Goal: Task Accomplishment & Management: Manage account settings

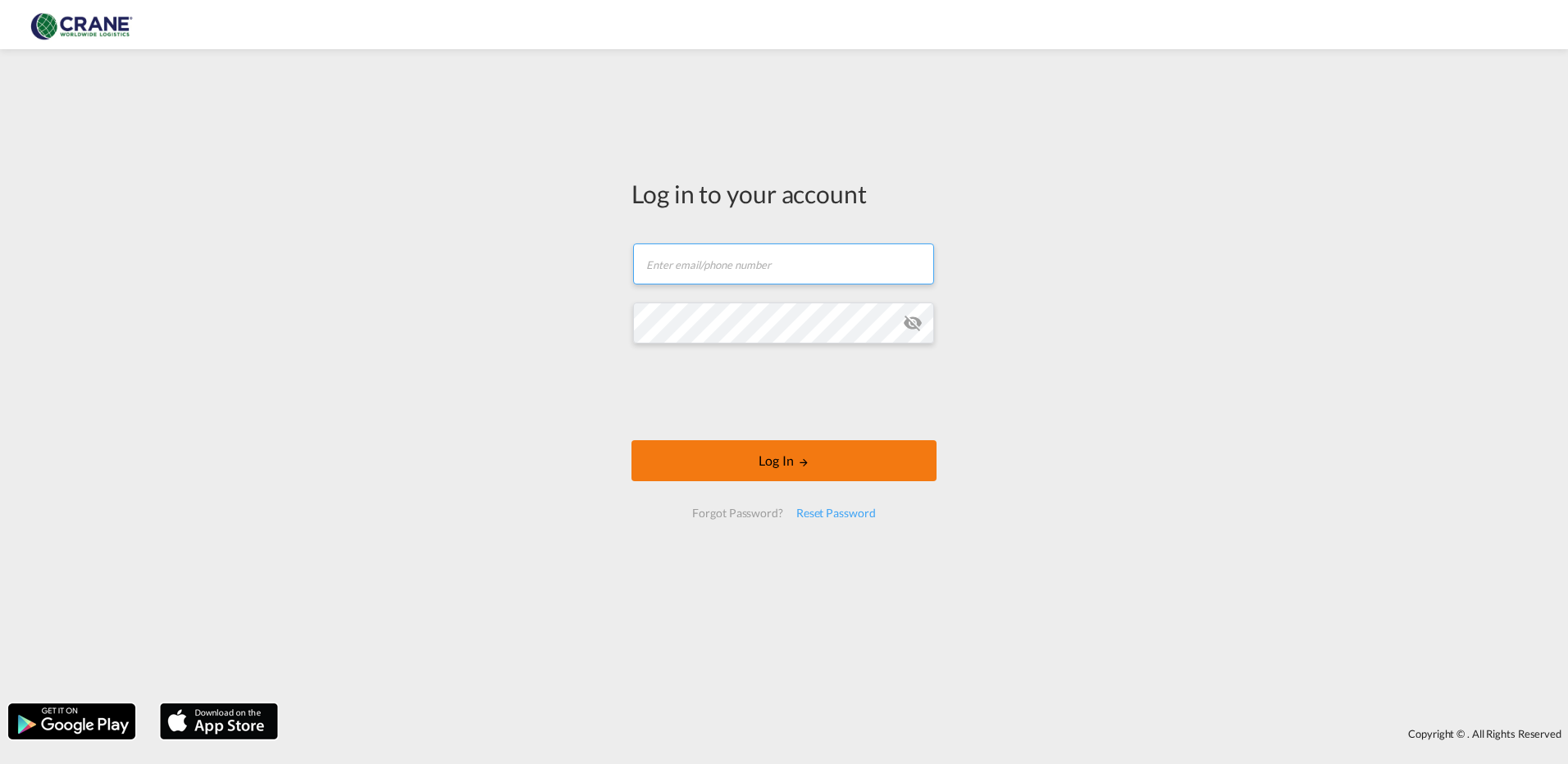
type input "[PERSON_NAME][EMAIL_ADDRESS][DOMAIN_NAME]"
click at [787, 471] on button "Log In" at bounding box center [784, 461] width 305 height 41
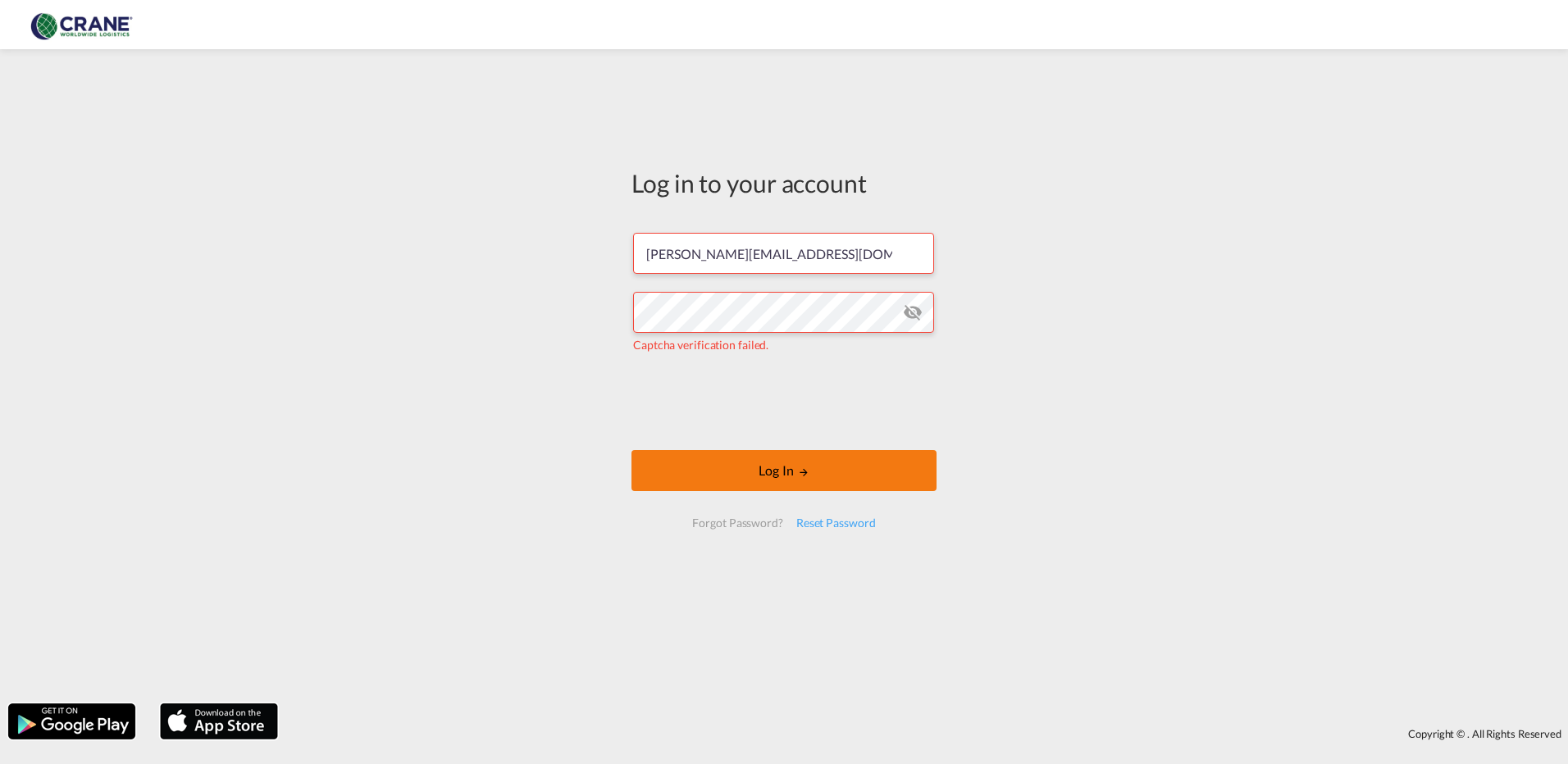
click at [837, 471] on button "Log In" at bounding box center [784, 471] width 305 height 41
click at [849, 524] on div "Reset Password" at bounding box center [836, 523] width 93 height 29
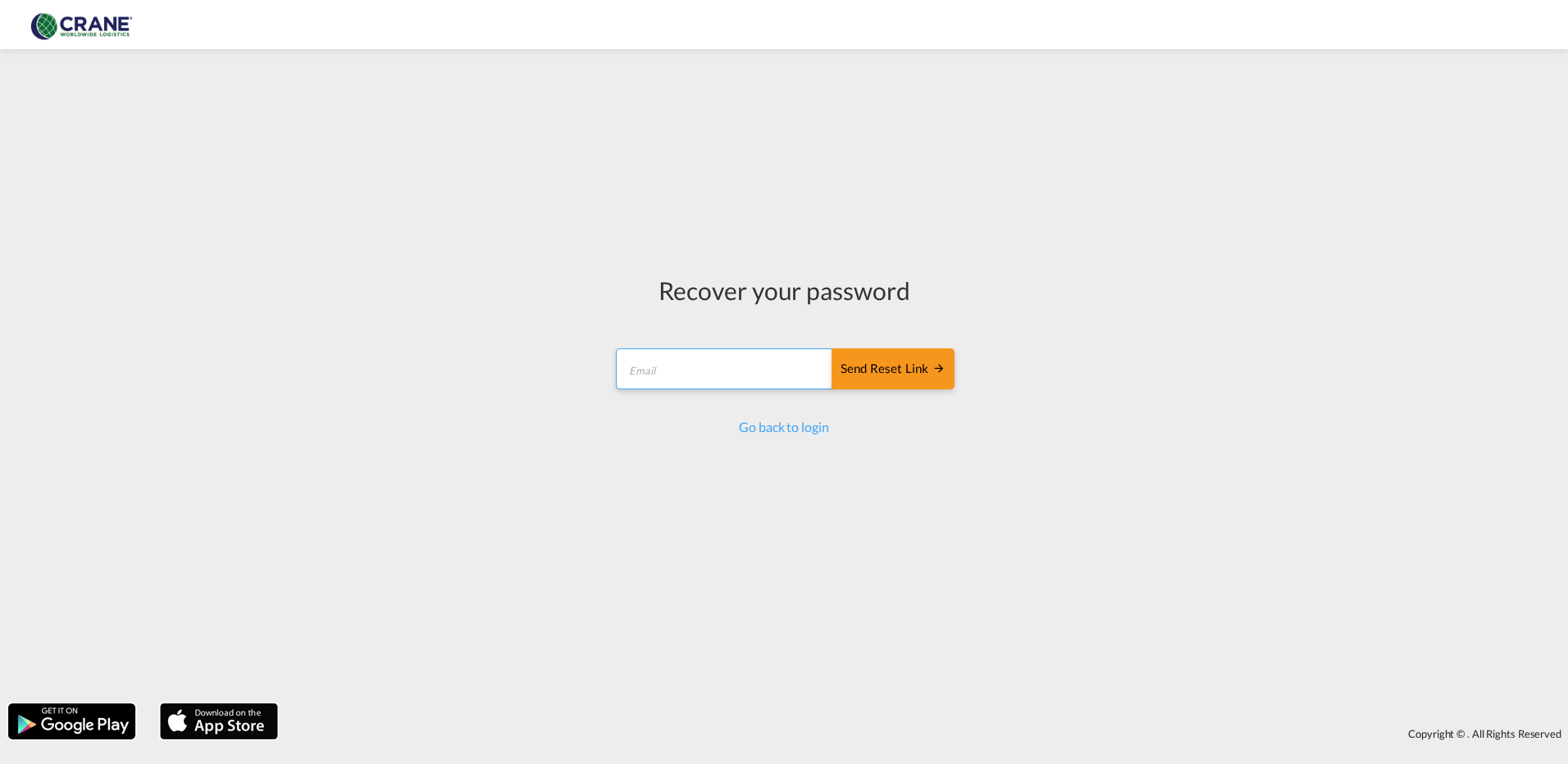
click at [794, 372] on input "email" at bounding box center [725, 369] width 218 height 41
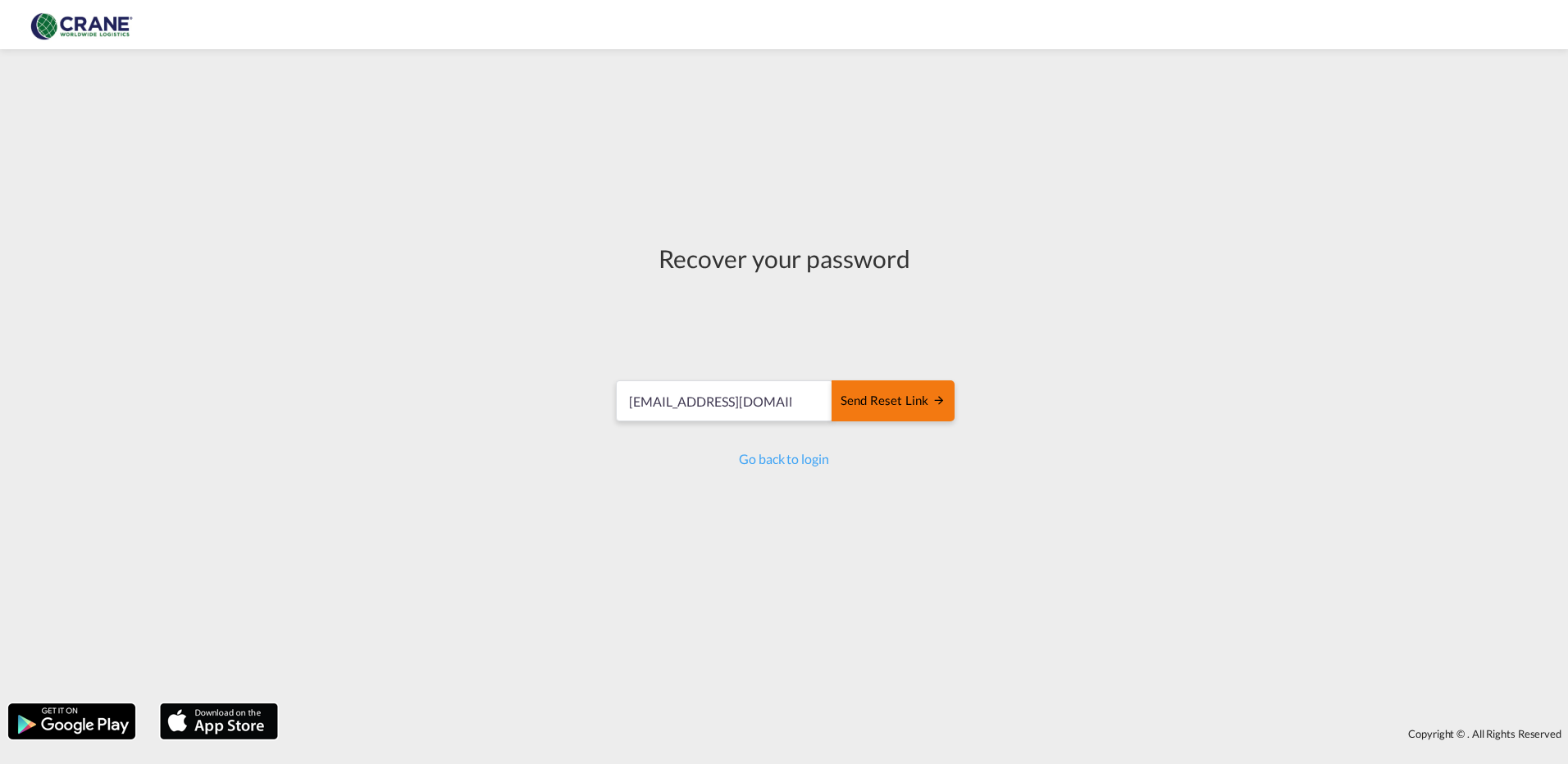
click at [898, 412] on button "Send reset link" at bounding box center [892, 401] width 123 height 41
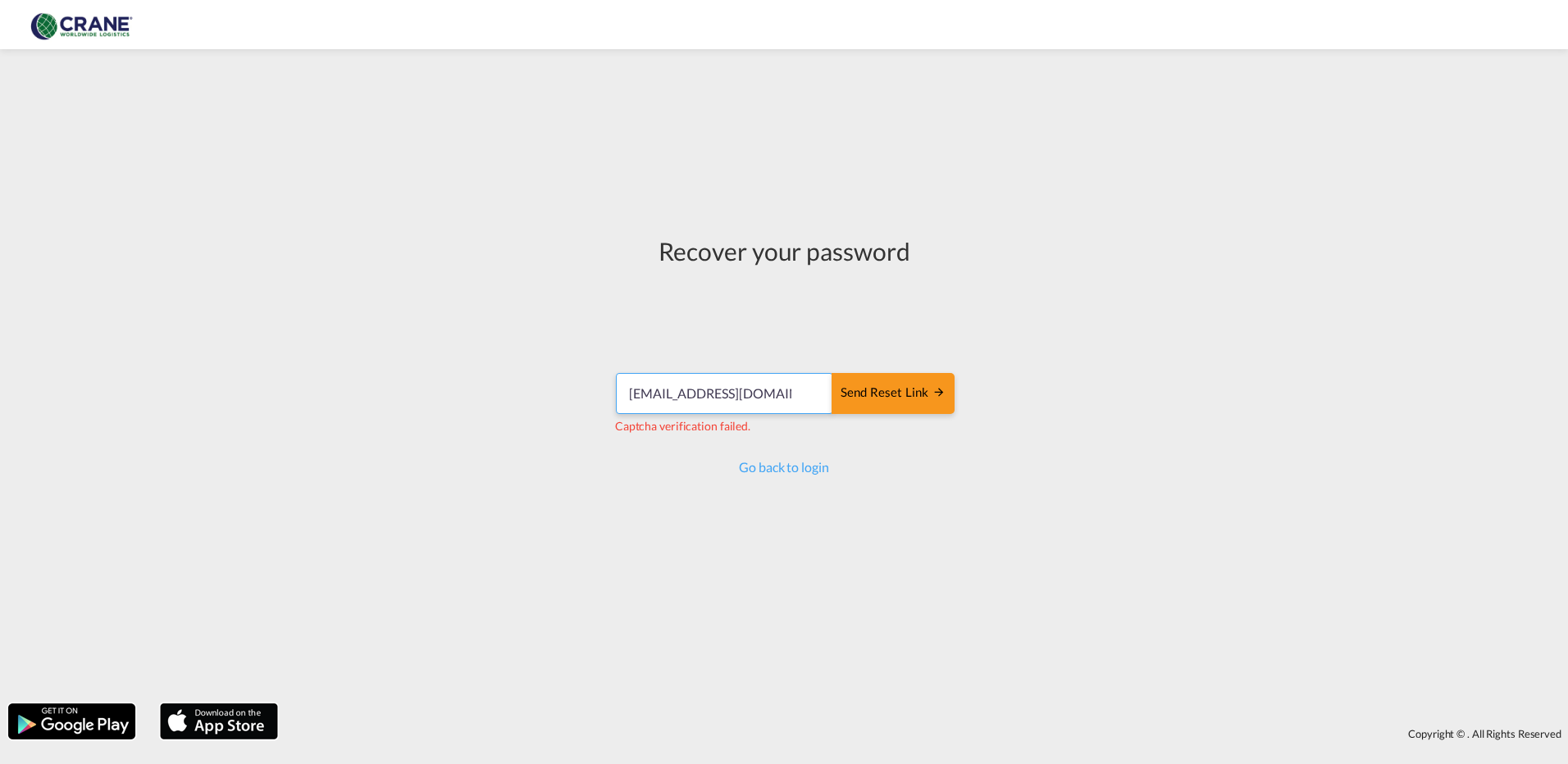
click at [809, 400] on input "diegobello80@gmail.com" at bounding box center [725, 394] width 218 height 41
drag, startPoint x: 809, startPoint y: 399, endPoint x: 428, endPoint y: 402, distance: 381.0
click at [435, 403] on div "Recover your password diegobello80@gmail.com Send reset link Captcha verificati…" at bounding box center [784, 376] width 1568 height 638
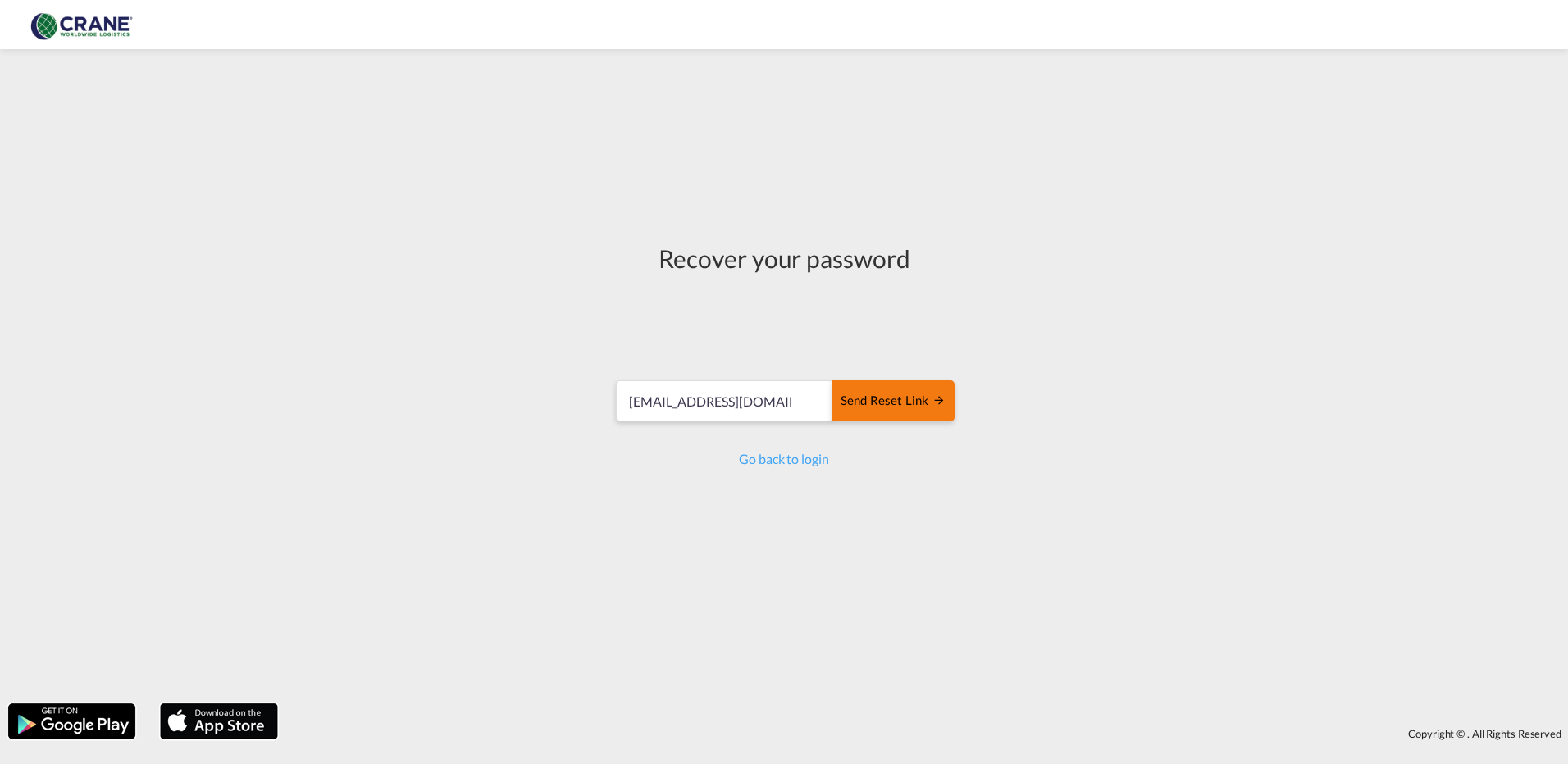
click at [908, 390] on button "Send reset link" at bounding box center [892, 401] width 123 height 41
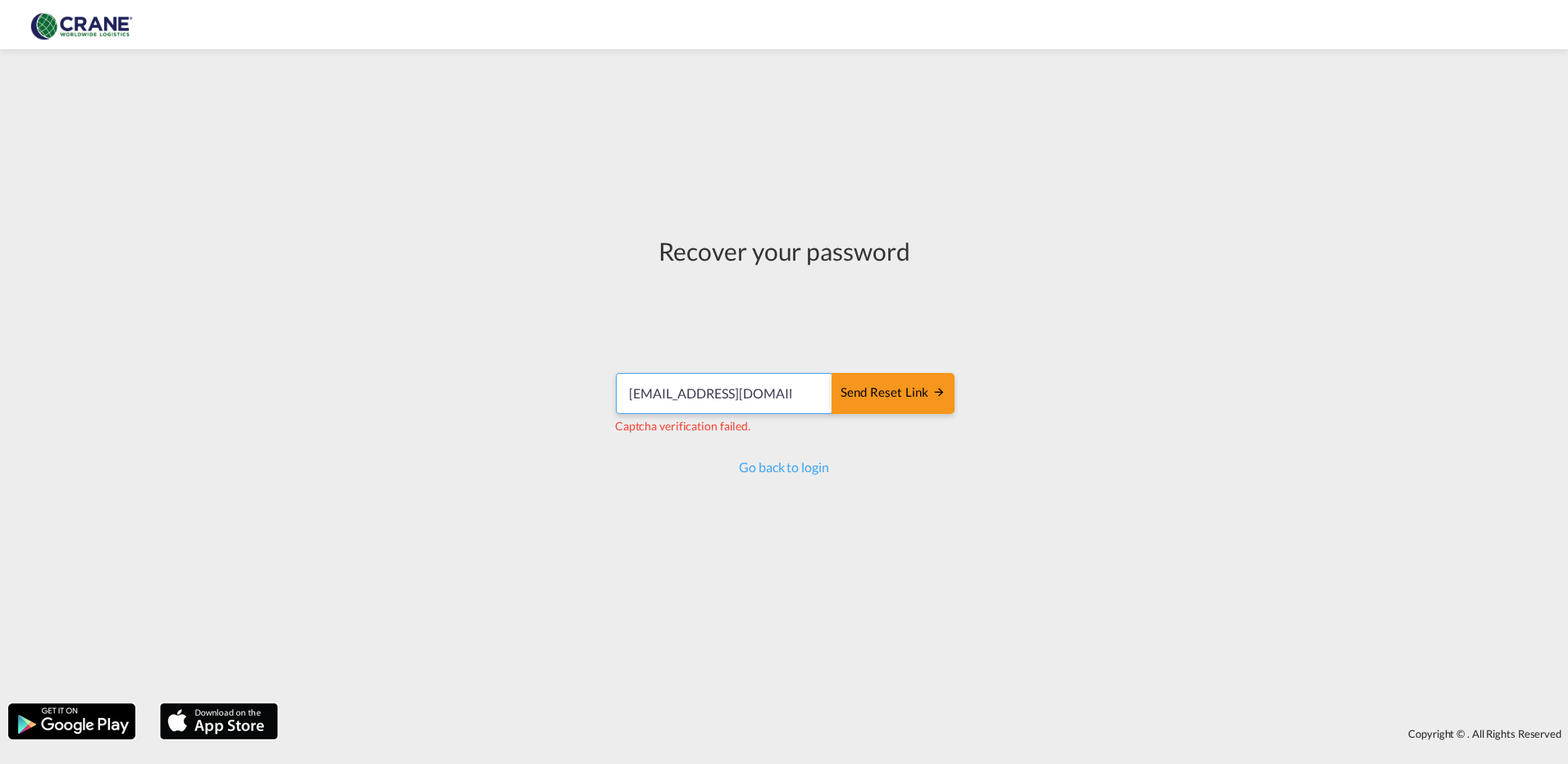
drag, startPoint x: 793, startPoint y: 394, endPoint x: 535, endPoint y: 396, distance: 258.0
click at [535, 396] on div "Recover your password diegobello80@gmail.com Send reset link Captcha verificati…" at bounding box center [784, 376] width 1568 height 638
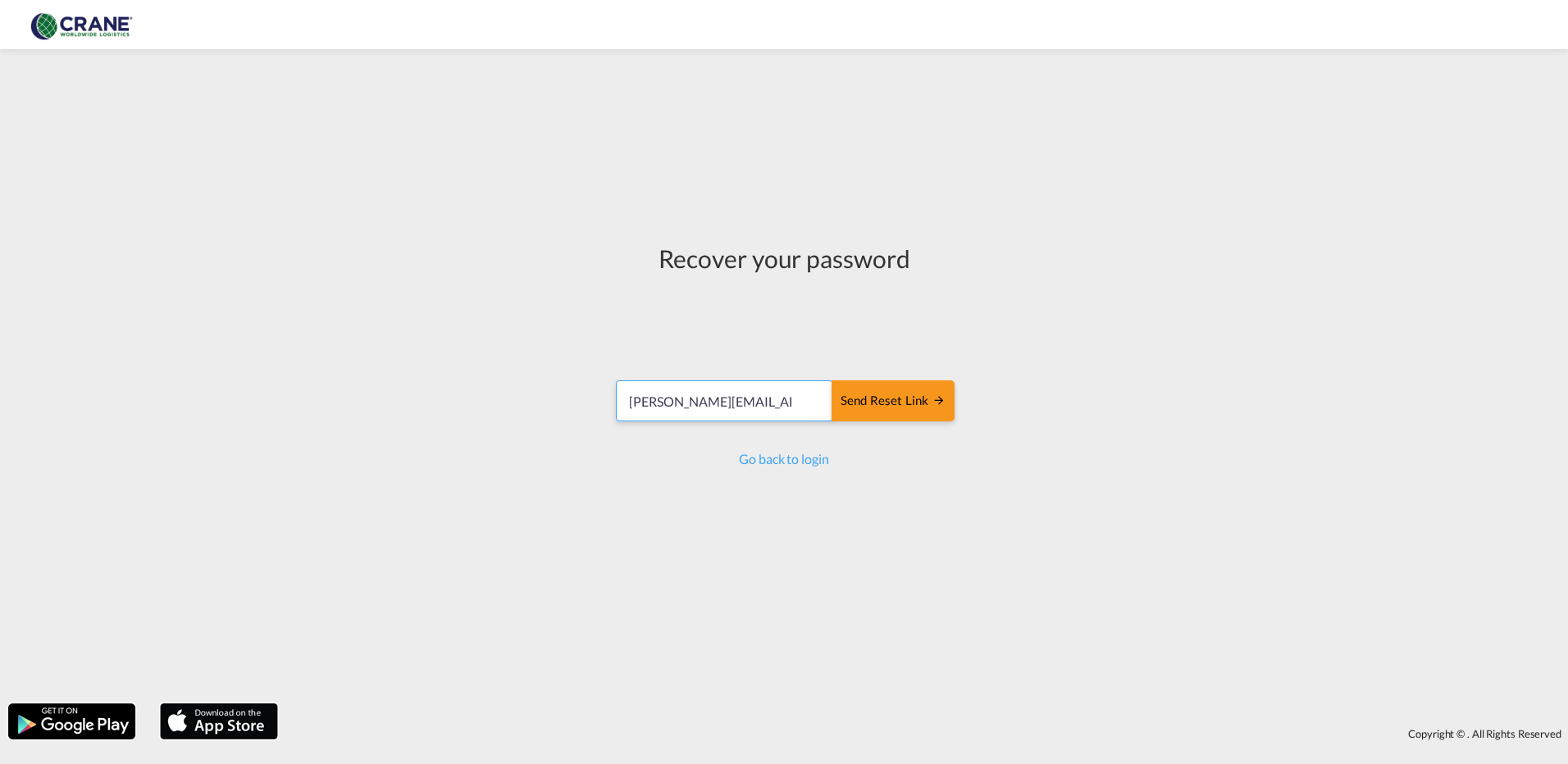
type input "diegobello80@gmail.com"
click at [806, 459] on link "Go back to login" at bounding box center [784, 459] width 90 height 15
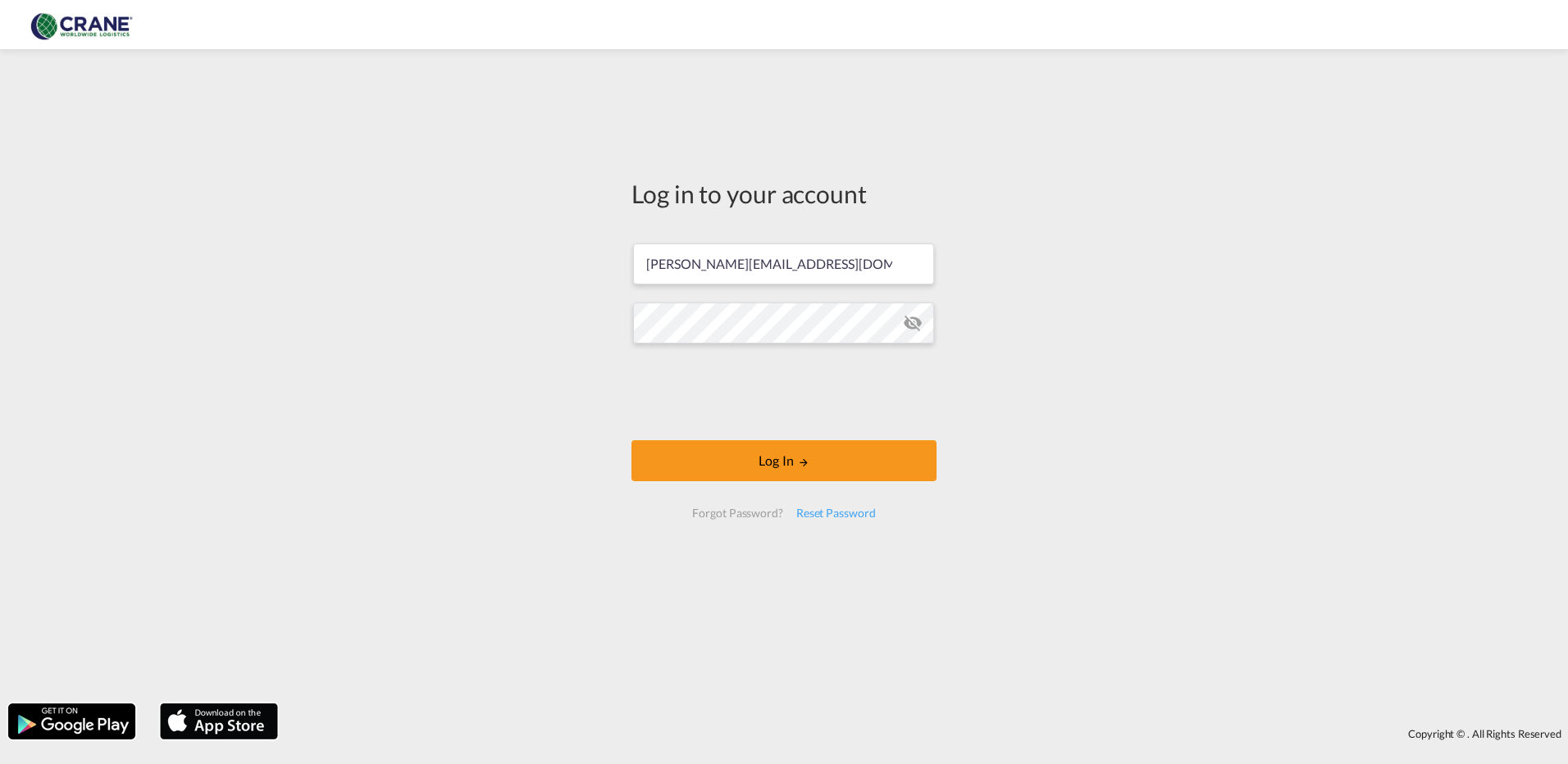
click at [842, 484] on form "diego.bello@craneww.com Log In Forgot Password? Reset Password" at bounding box center [784, 380] width 305 height 307
click at [839, 516] on div "Reset Password" at bounding box center [836, 513] width 93 height 29
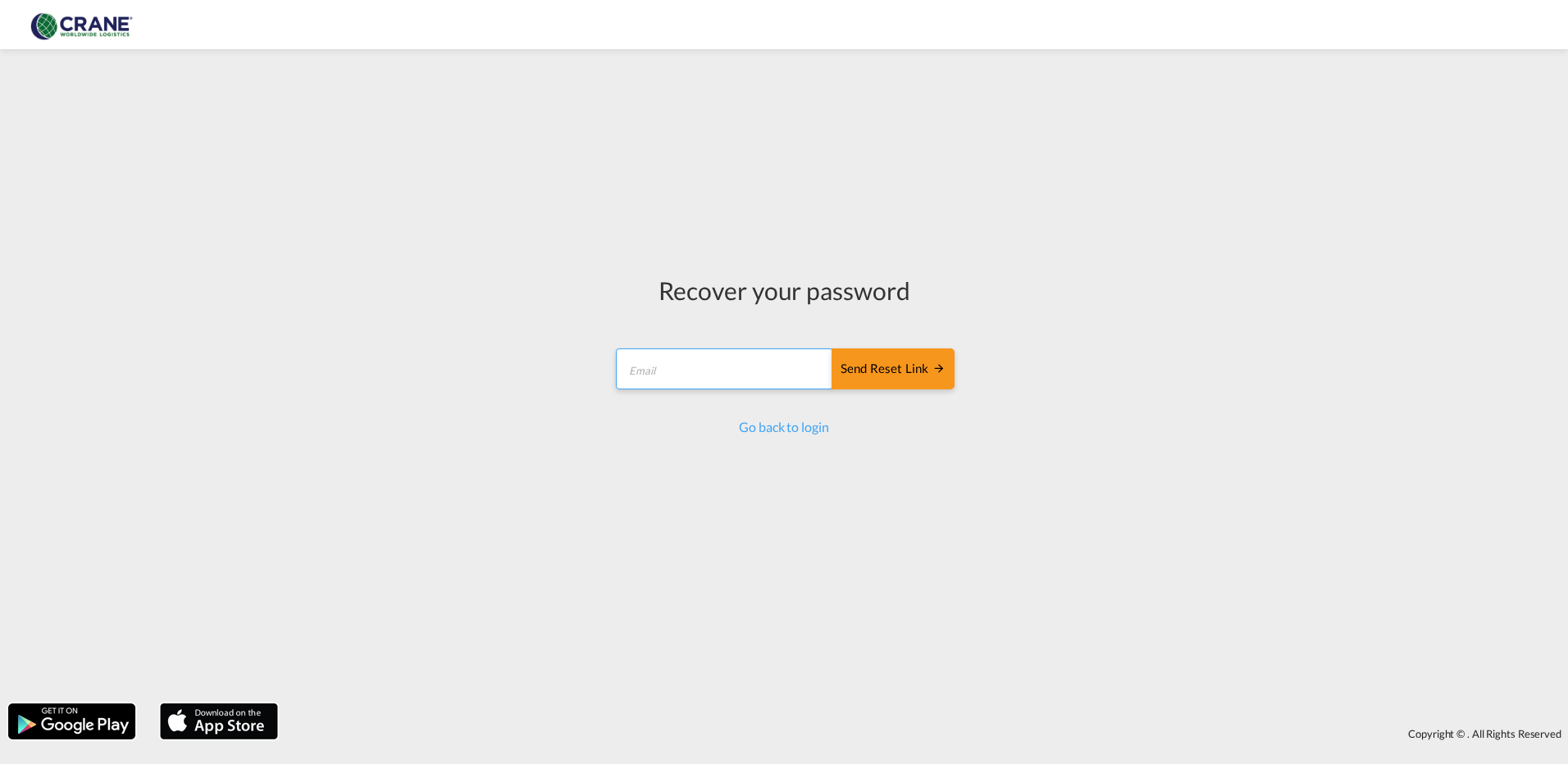
click at [687, 374] on input "email" at bounding box center [725, 369] width 218 height 41
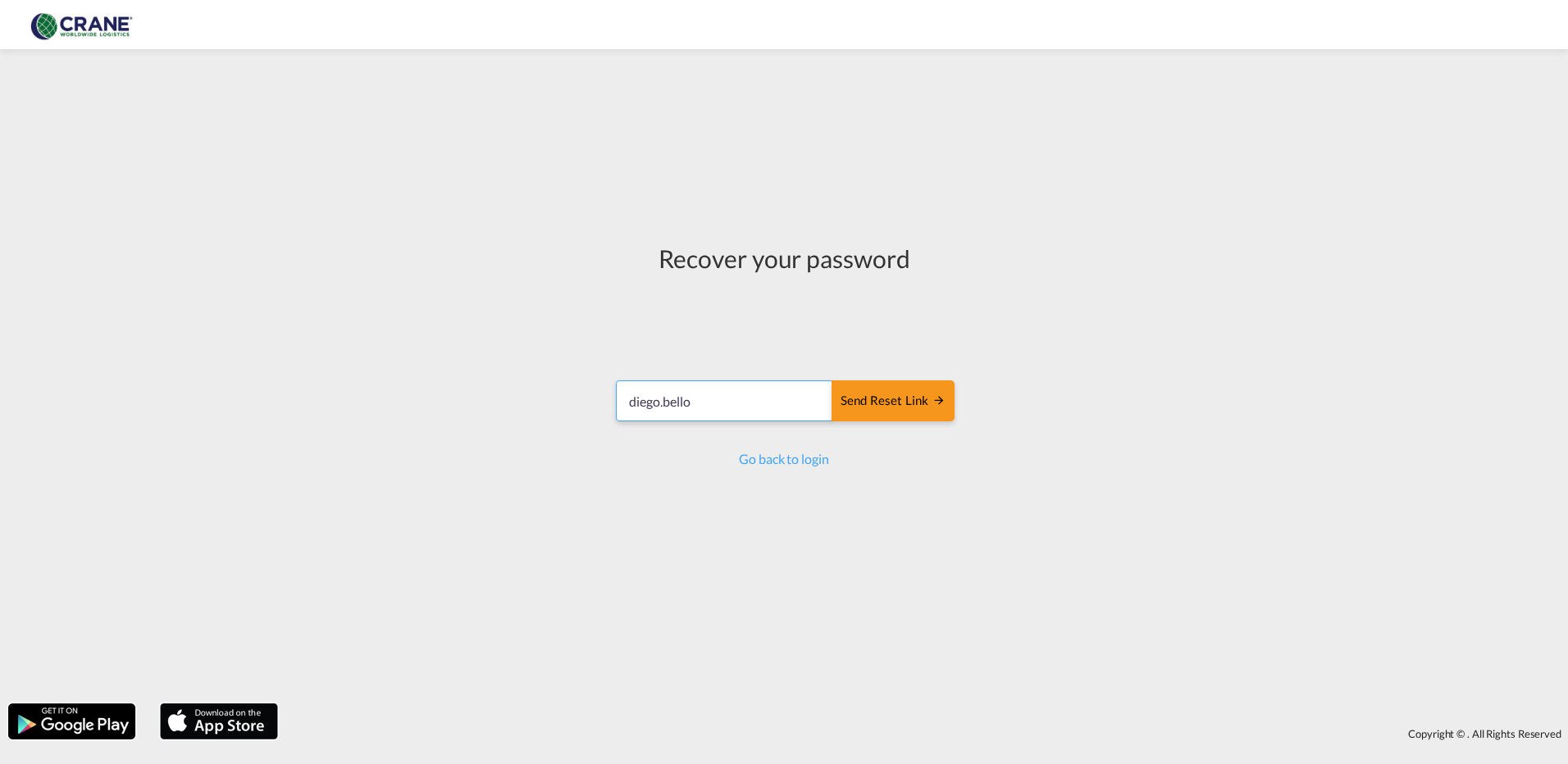
type input "[PERSON_NAME][EMAIL_ADDRESS][DOMAIN_NAME]"
click at [900, 399] on div "Send reset link" at bounding box center [893, 401] width 105 height 19
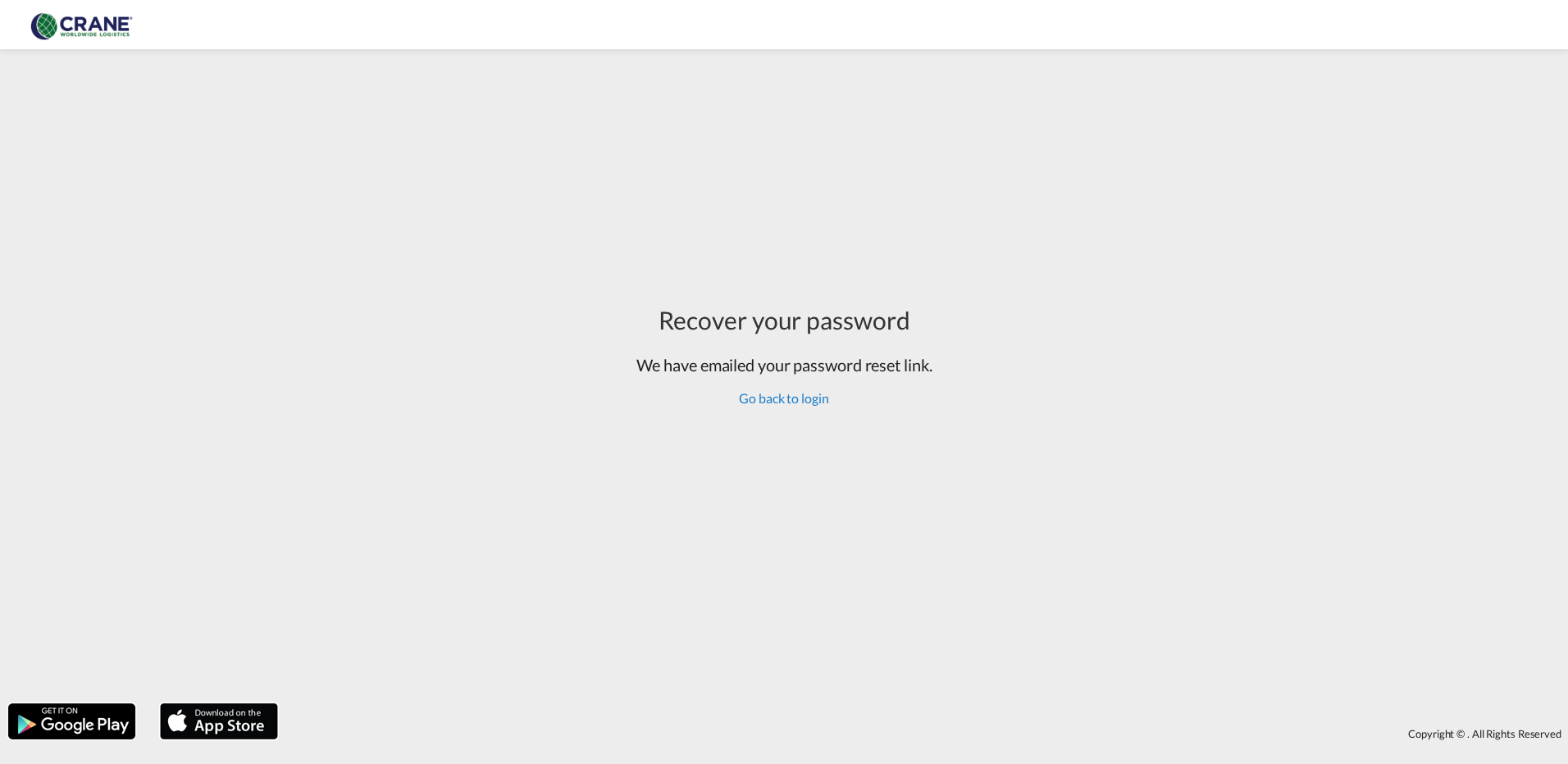
click at [780, 404] on link "Go back to login" at bounding box center [784, 398] width 90 height 15
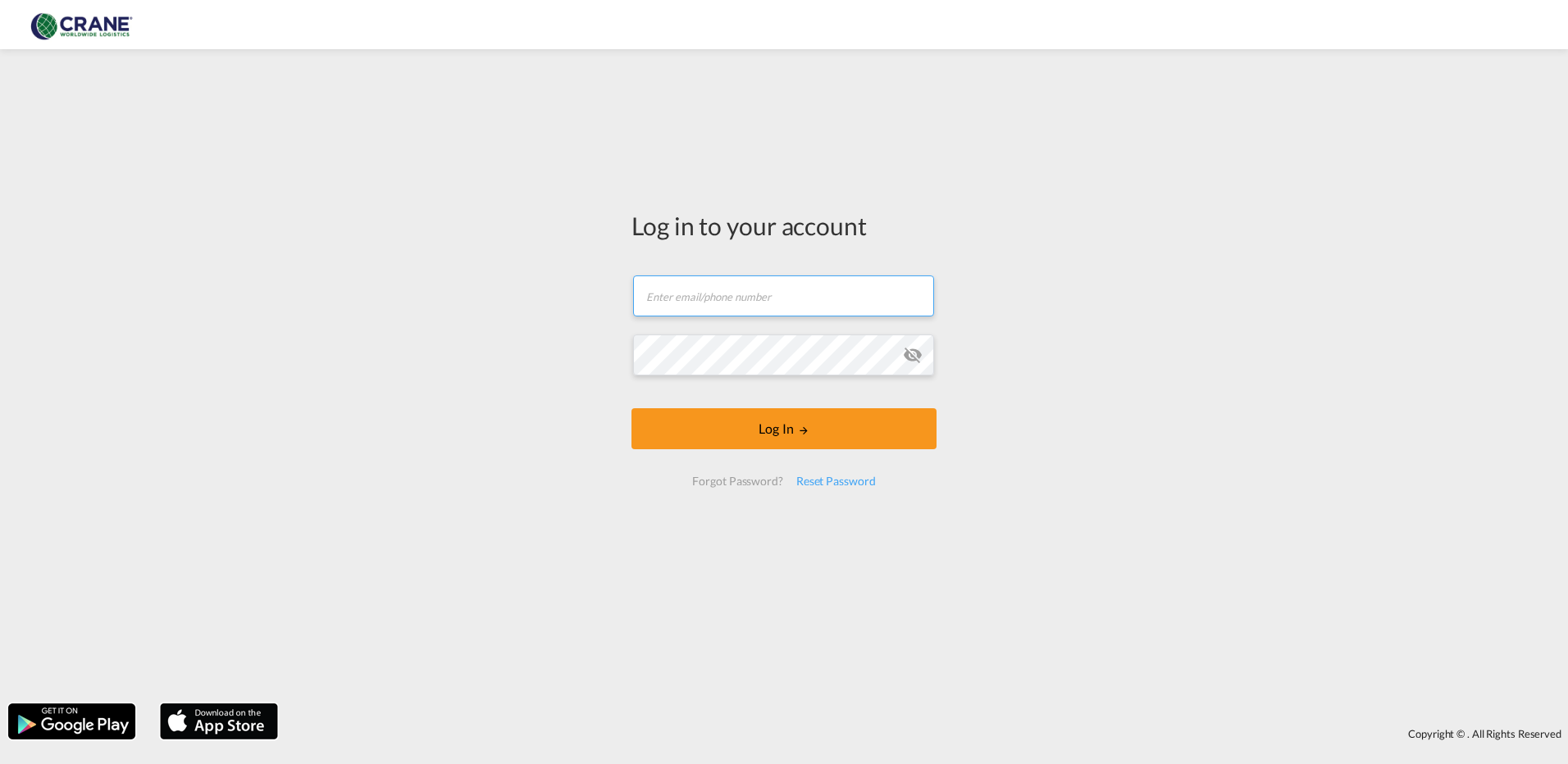
type input "[PERSON_NAME][EMAIL_ADDRESS][DOMAIN_NAME]"
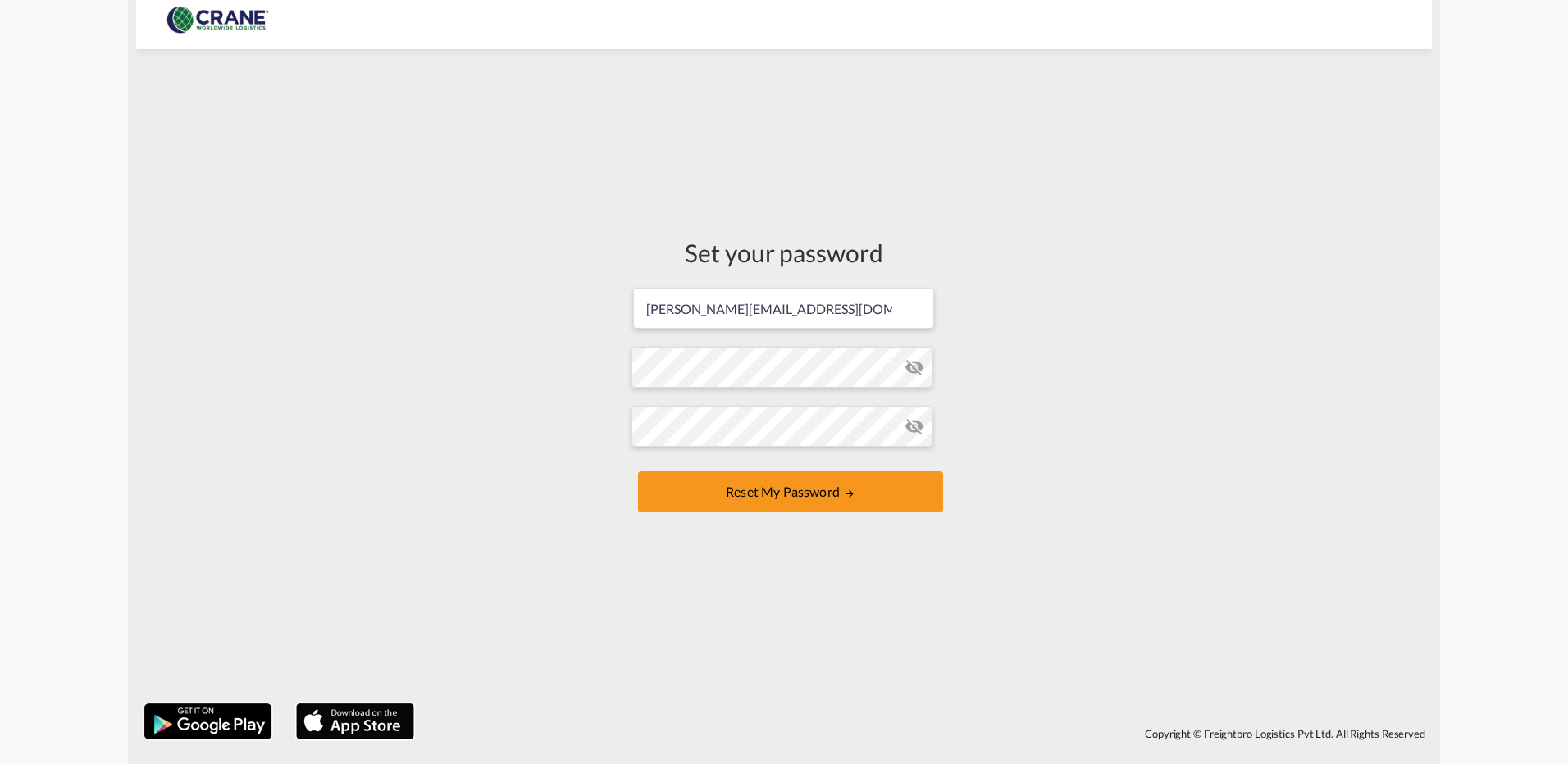
click at [918, 370] on md-icon "icon-eye-off" at bounding box center [914, 367] width 20 height 20
click at [917, 370] on md-icon "icon-eye-off" at bounding box center [914, 367] width 20 height 20
click at [917, 364] on md-icon "icon-eye-off" at bounding box center [914, 367] width 20 height 20
click at [920, 417] on md-icon "icon-eye-off" at bounding box center [914, 426] width 20 height 20
click at [852, 498] on md-icon "UPDATE MY PASSWORD" at bounding box center [849, 493] width 11 height 11
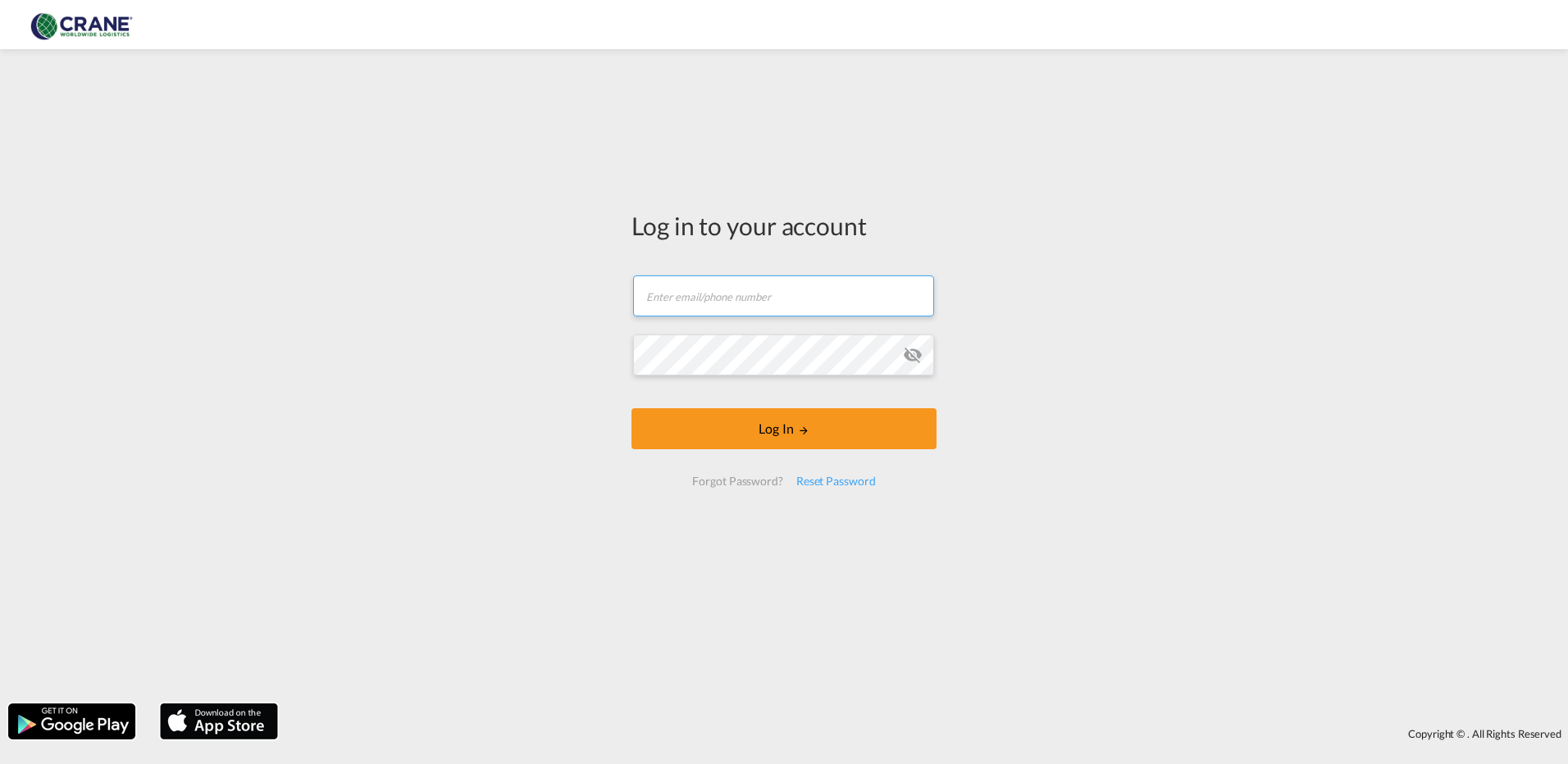
type input "[PERSON_NAME][EMAIL_ADDRESS][DOMAIN_NAME]"
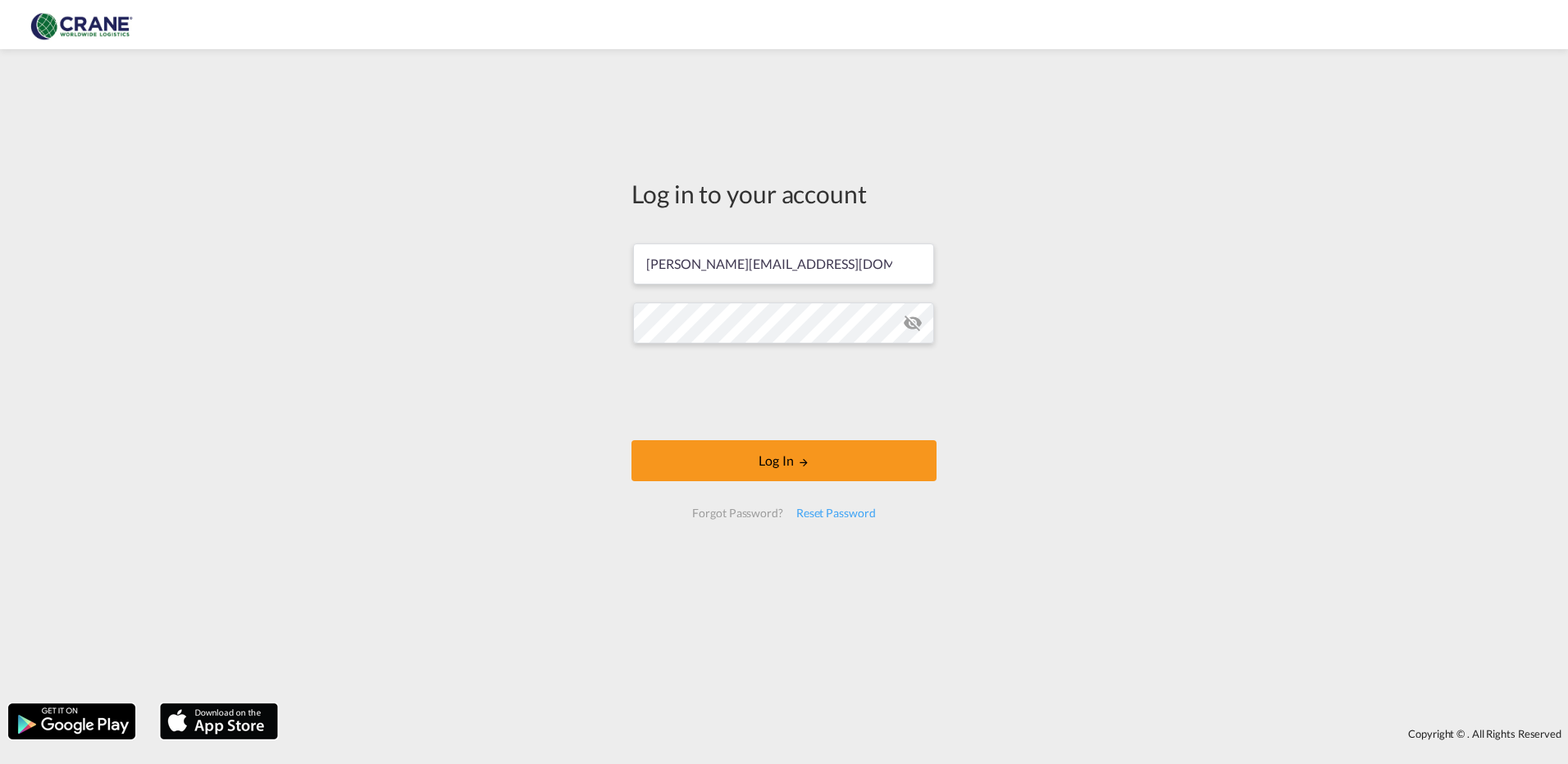
click at [911, 317] on md-icon "icon-eye-off" at bounding box center [912, 323] width 20 height 20
click at [787, 460] on button "Log In" at bounding box center [784, 461] width 305 height 41
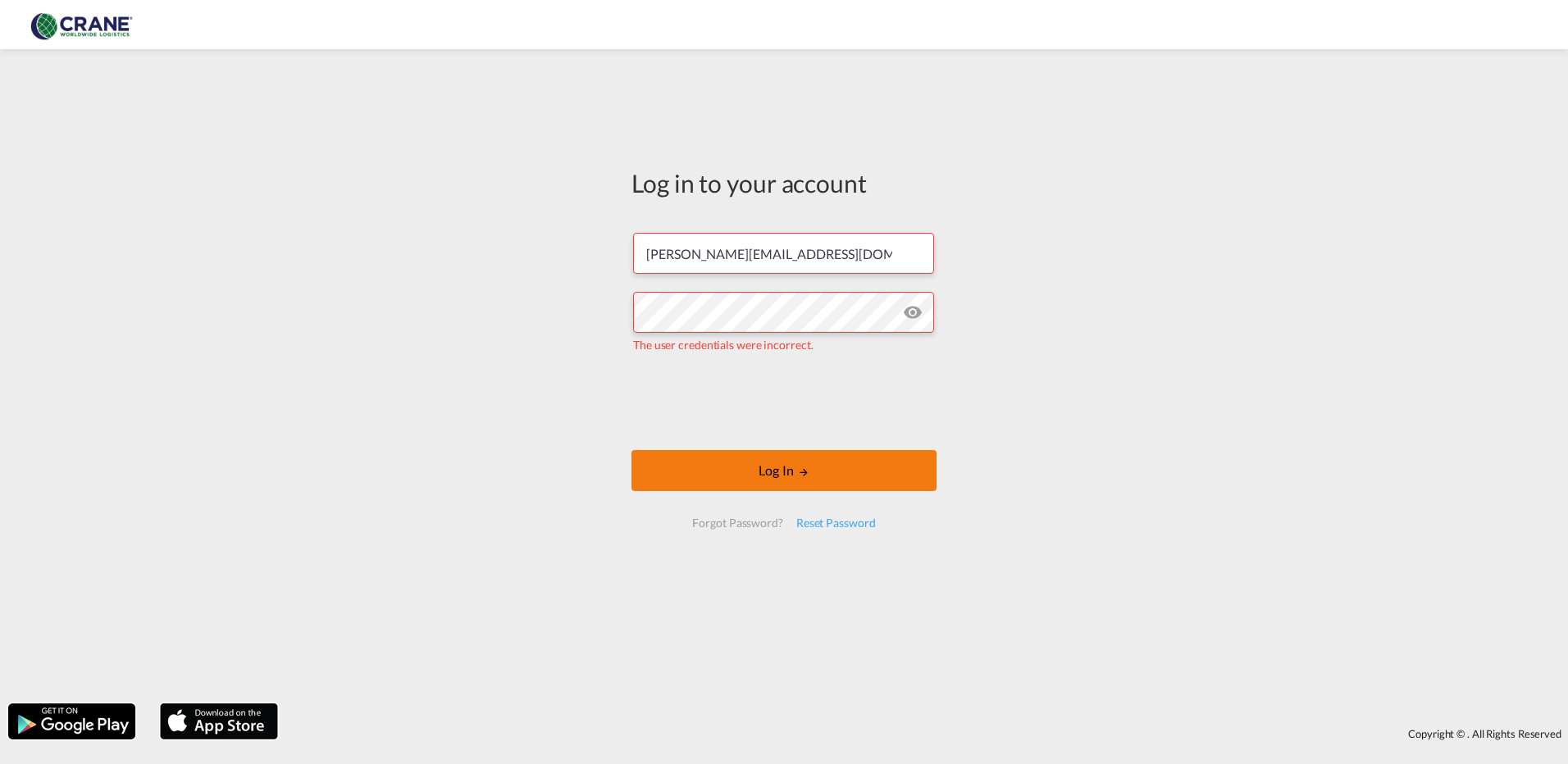
click at [843, 466] on button "Log In" at bounding box center [784, 471] width 305 height 41
click at [829, 520] on div "Reset Password" at bounding box center [836, 523] width 93 height 29
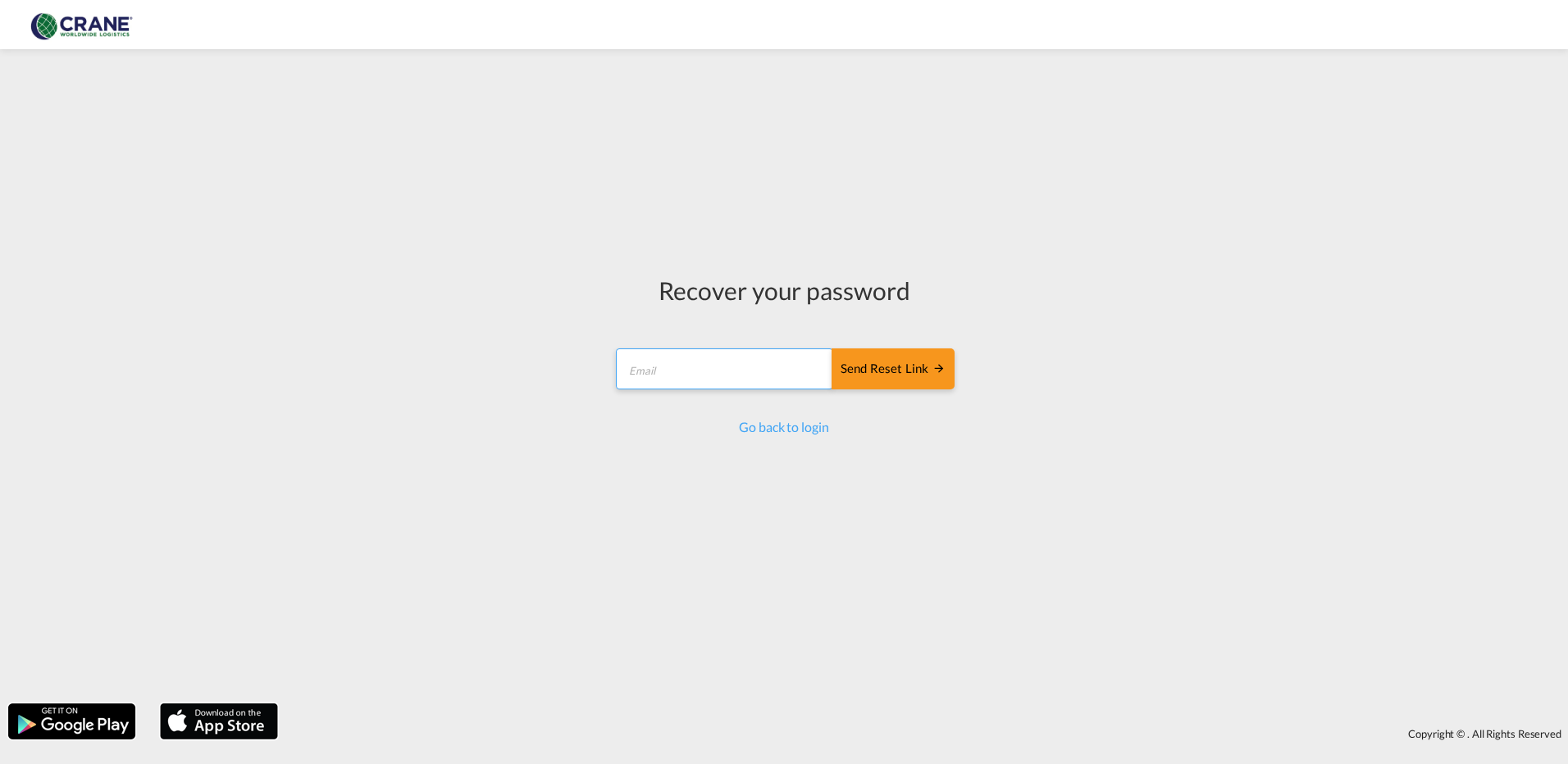
click at [698, 362] on input "email" at bounding box center [725, 369] width 218 height 41
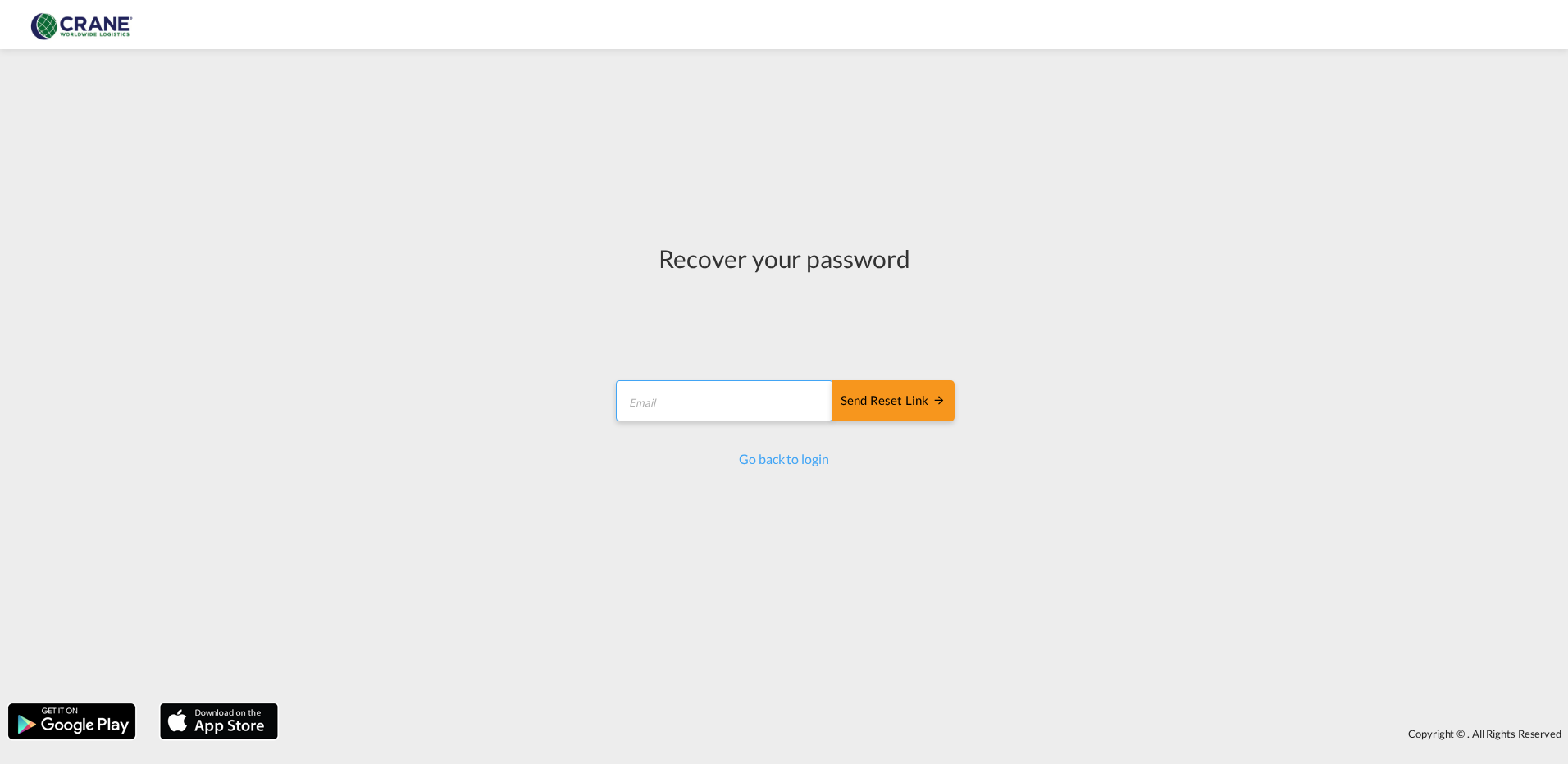
type input "[PERSON_NAME][EMAIL_ADDRESS][DOMAIN_NAME]"
click at [865, 397] on div "Send reset link" at bounding box center [893, 401] width 105 height 19
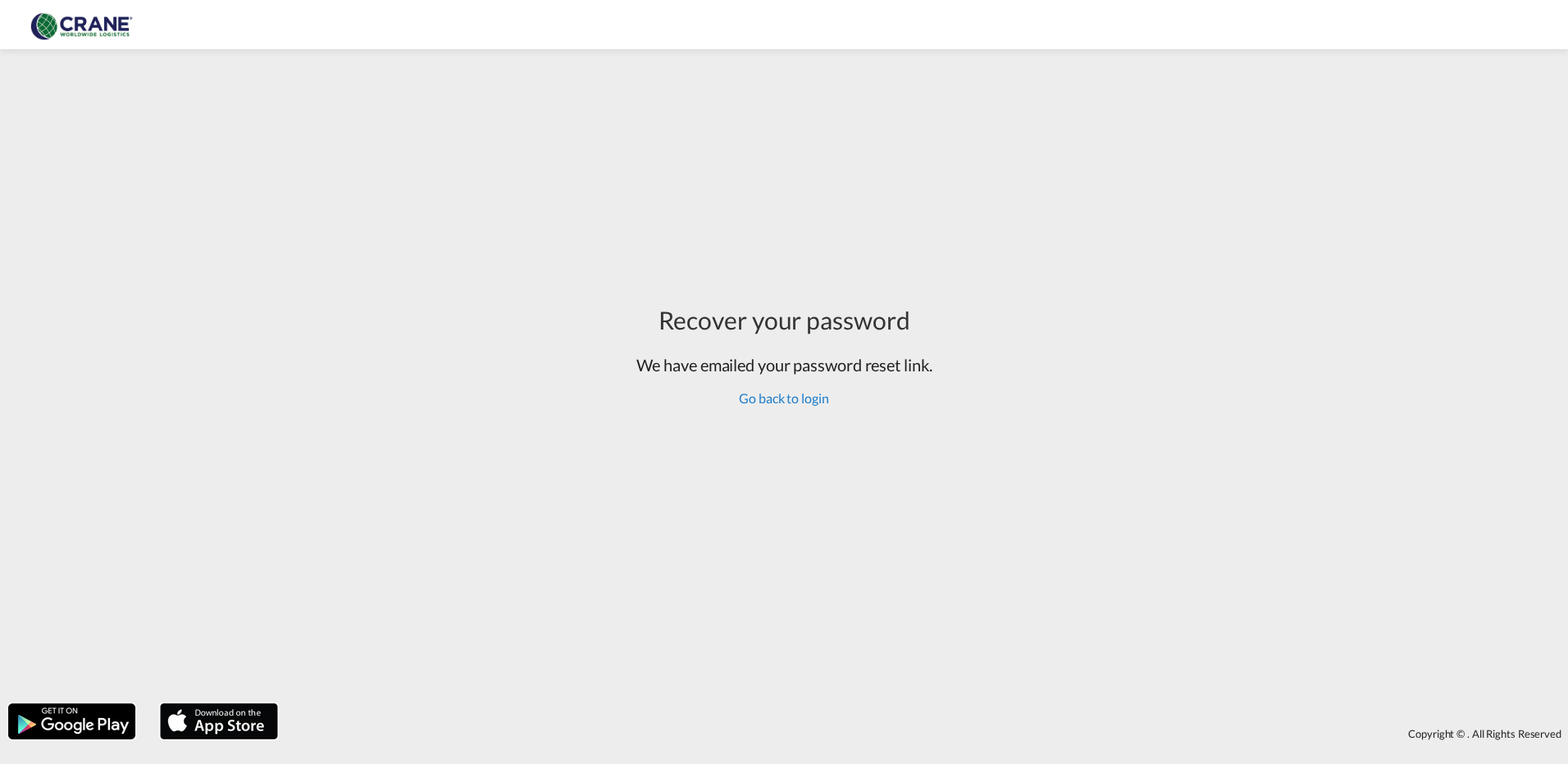
click at [815, 405] on link "Go back to login" at bounding box center [784, 398] width 90 height 15
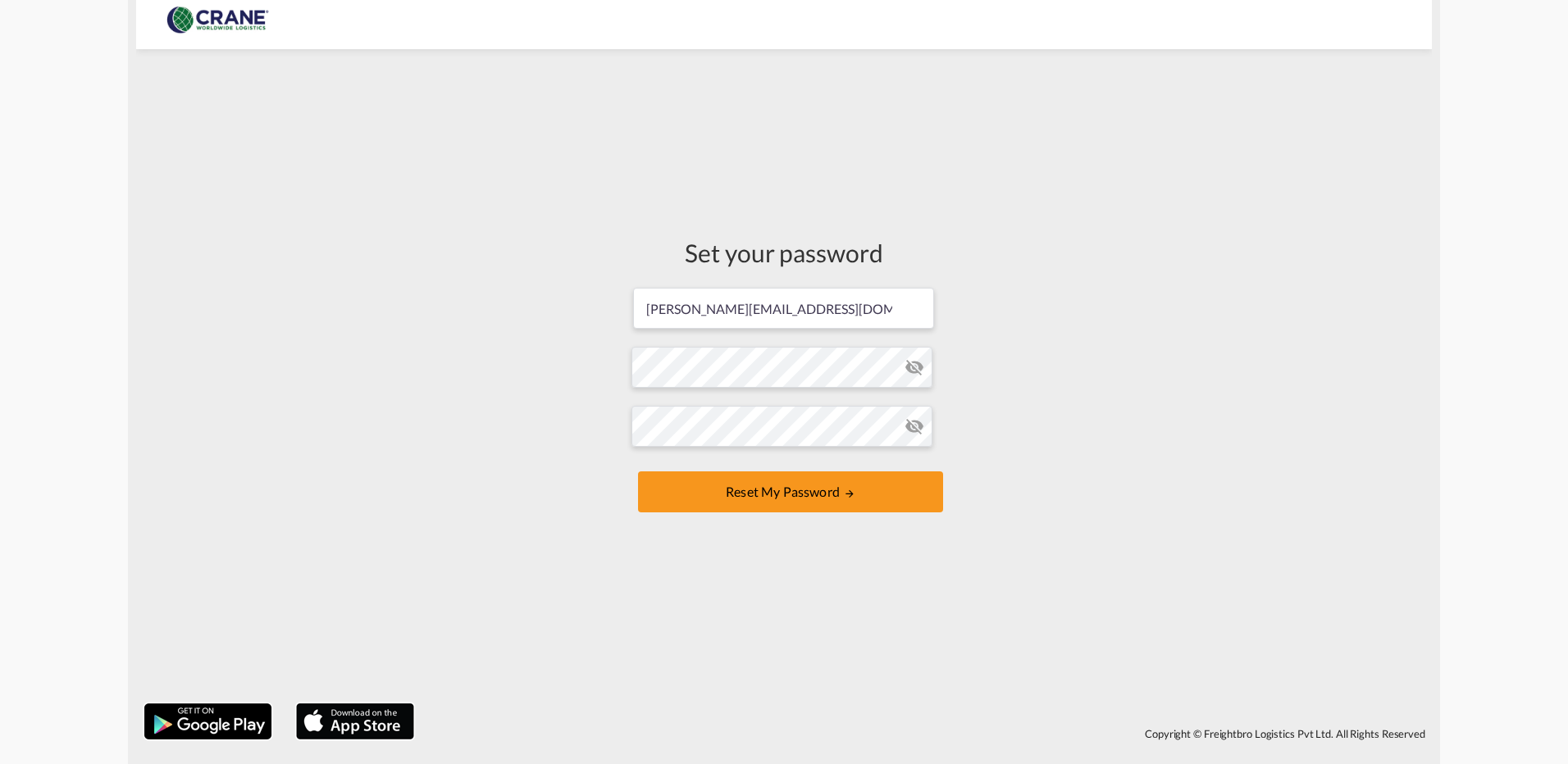
click at [913, 367] on md-icon "icon-eye-off" at bounding box center [914, 367] width 20 height 20
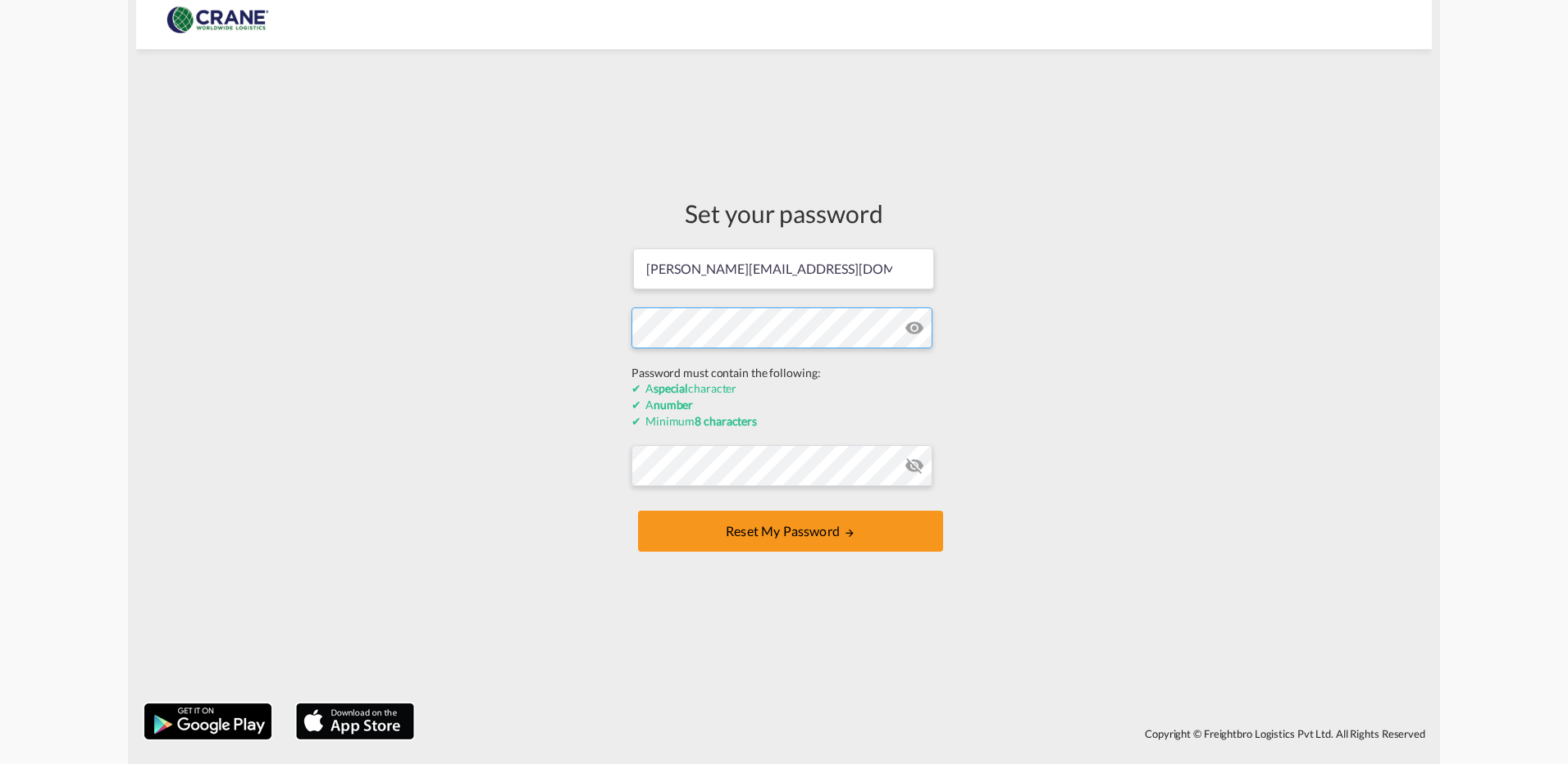
click at [589, 353] on div "Set your password [PERSON_NAME][EMAIL_ADDRESS][DOMAIN_NAME] Password must conta…" at bounding box center [784, 376] width 1296 height 638
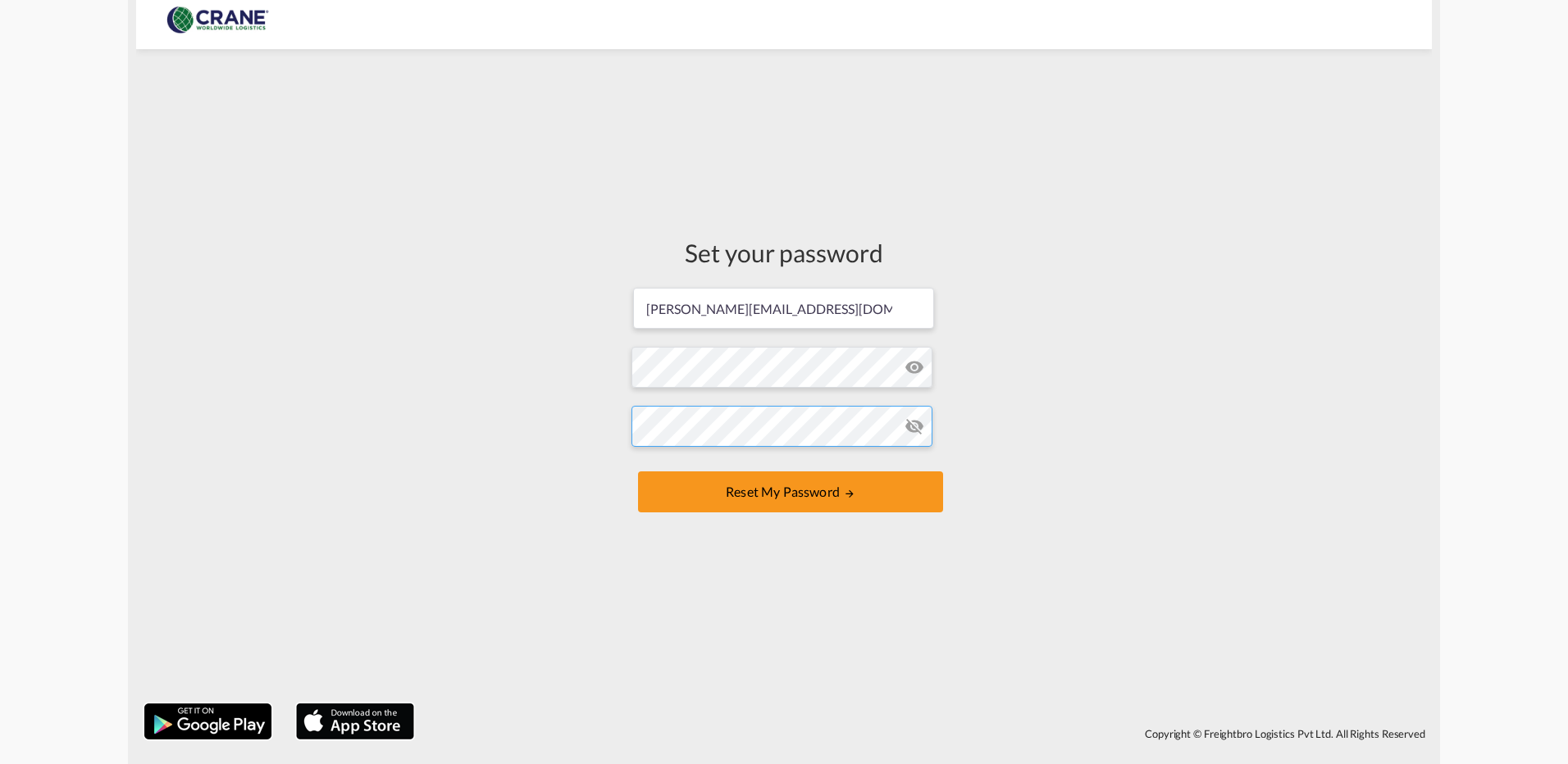
click at [663, 466] on form "[EMAIL_ADDRESS][DOMAIN_NAME] Password must contain the following: A special cha…" at bounding box center [784, 402] width 305 height 231
click at [1013, 429] on div "Set your password [PERSON_NAME][EMAIL_ADDRESS][DOMAIN_NAME] Password must conta…" at bounding box center [784, 376] width 1296 height 638
click at [826, 493] on button "Reset my password" at bounding box center [790, 492] width 305 height 41
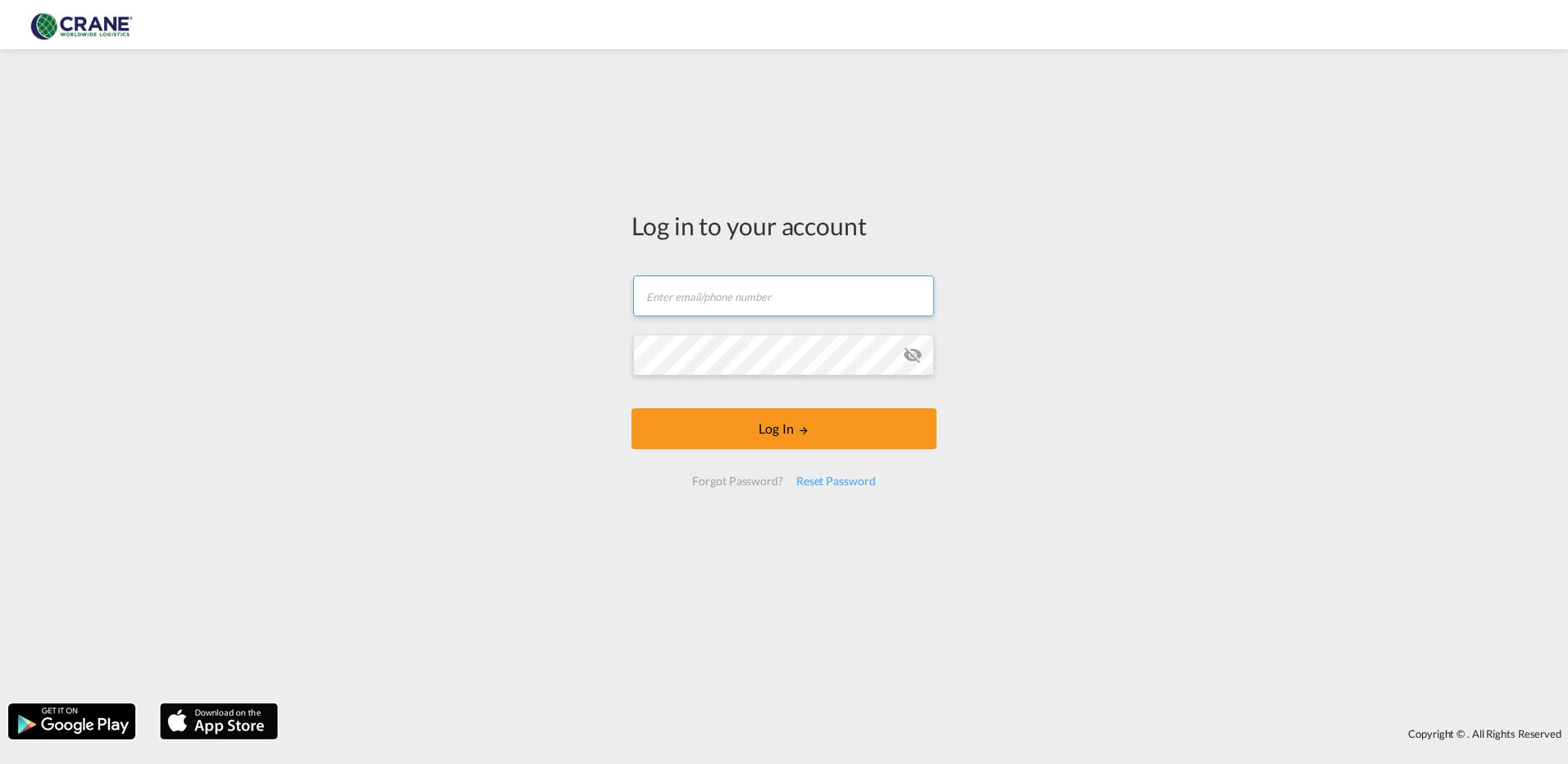
type input "[PERSON_NAME][EMAIL_ADDRESS][DOMAIN_NAME]"
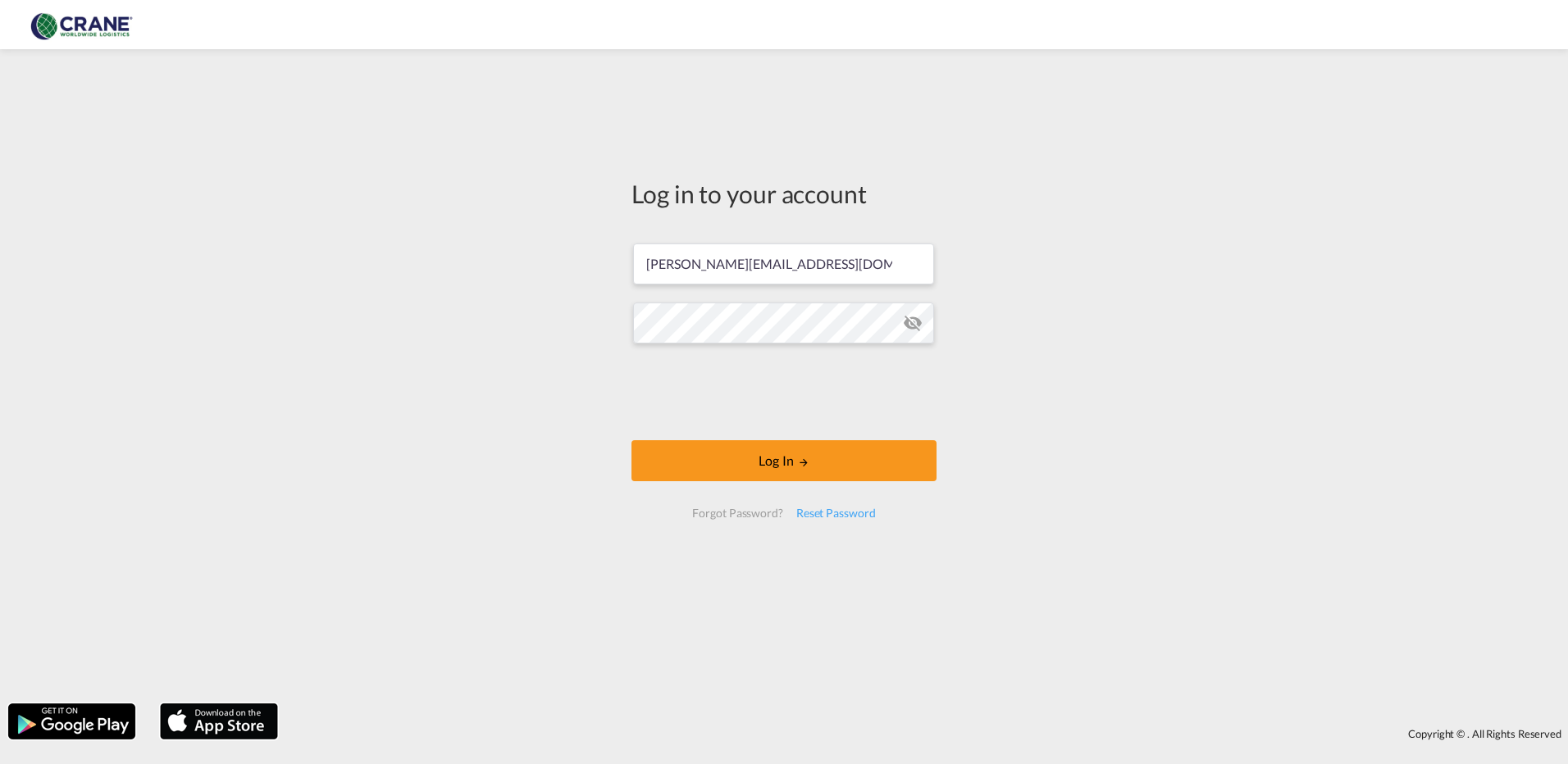
click at [922, 319] on md-icon "icon-eye-off" at bounding box center [912, 323] width 20 height 20
click at [800, 463] on md-icon "LOGIN" at bounding box center [803, 462] width 11 height 11
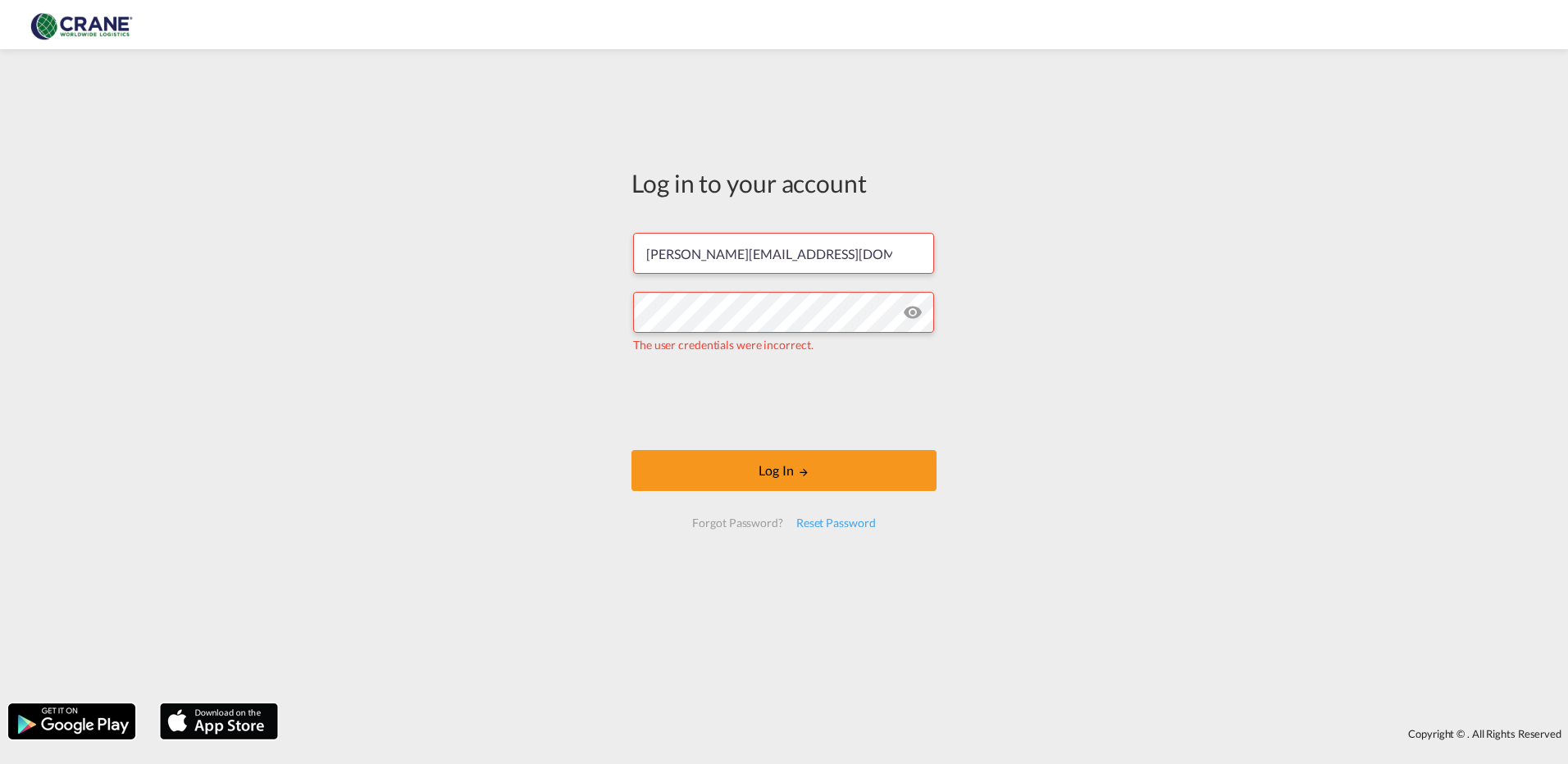
click at [915, 308] on md-icon "icon-eye-off" at bounding box center [912, 312] width 20 height 20
